Goal: Task Accomplishment & Management: Manage account settings

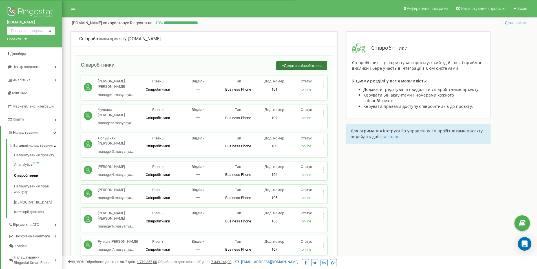
click at [286, 67] on span "Додати співробітника" at bounding box center [303, 65] width 38 height 4
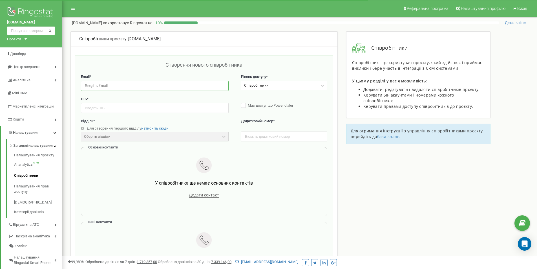
click at [133, 84] on input "email" at bounding box center [155, 86] width 148 height 10
paste input "controlsroket@gmail.com"
type input "controlsroket@gmail.com"
click at [283, 86] on div "Співробітники" at bounding box center [279, 85] width 76 height 9
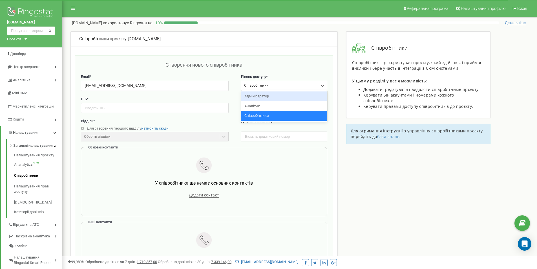
click at [265, 97] on div "Адміністратор" at bounding box center [284, 96] width 86 height 10
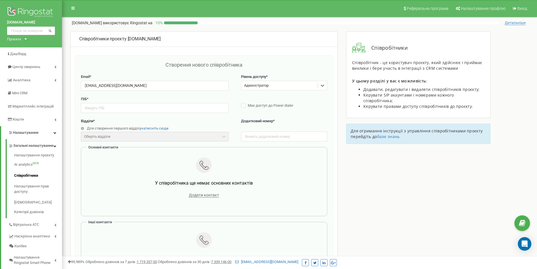
click at [270, 87] on div "Адміністратор" at bounding box center [279, 85] width 76 height 9
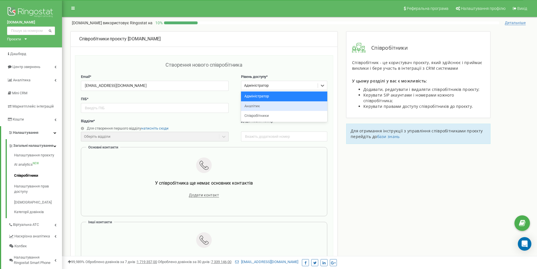
click at [257, 106] on div "Аналітик" at bounding box center [284, 106] width 86 height 10
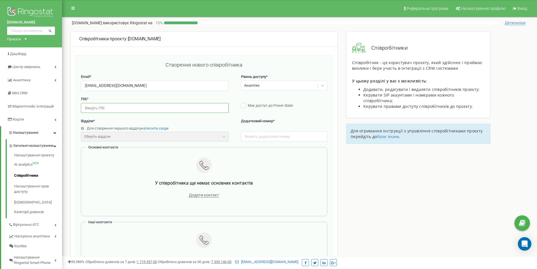
click at [107, 107] on input "text" at bounding box center [155, 108] width 148 height 10
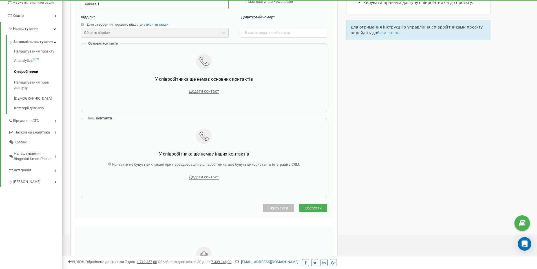
scroll to position [113, 0]
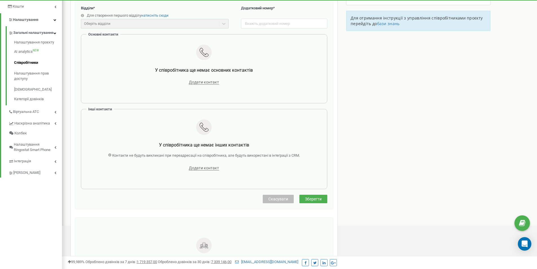
type input "Ракета 1"
click at [318, 199] on span "Зберегти" at bounding box center [313, 199] width 17 height 5
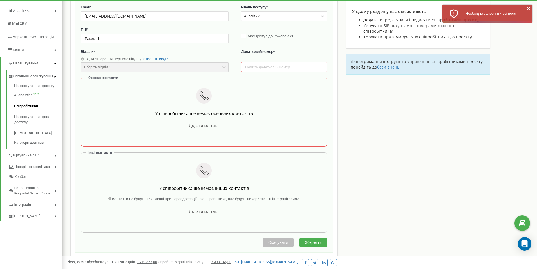
scroll to position [28, 0]
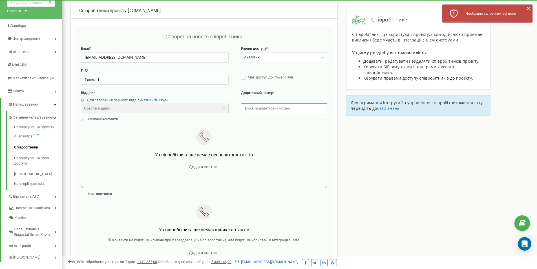
click at [249, 109] on input "text" at bounding box center [284, 108] width 86 height 10
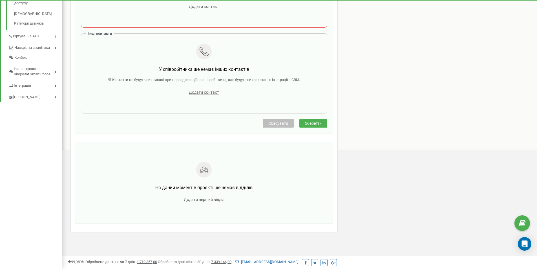
type input "11111"
click at [315, 127] on button "Зберегти" at bounding box center [313, 123] width 28 height 8
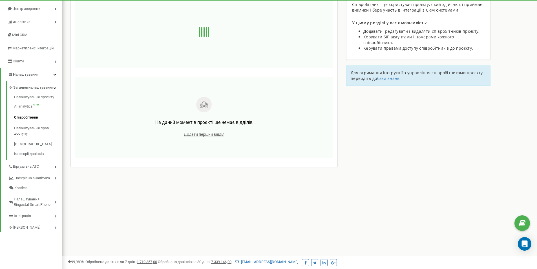
scroll to position [0, 0]
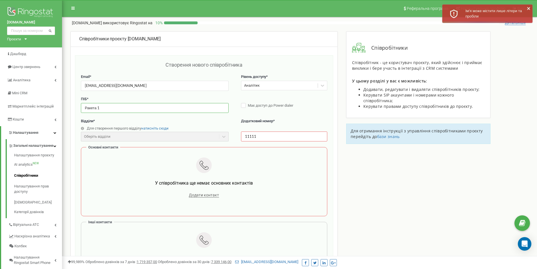
click at [120, 109] on input "Ракета 1" at bounding box center [155, 108] width 148 height 10
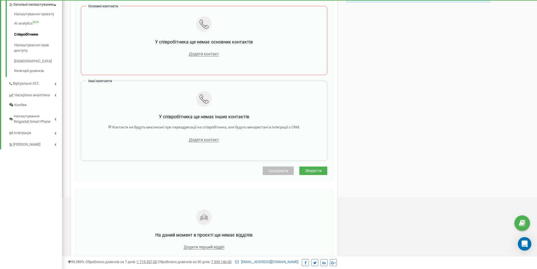
type input "Ракета Контролс"
click at [306, 169] on span "Зберегти" at bounding box center [313, 170] width 17 height 5
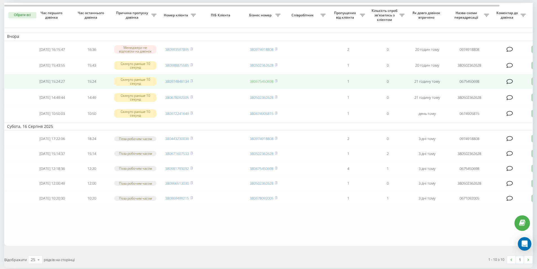
scroll to position [28, 0]
